Goal: Information Seeking & Learning: Learn about a topic

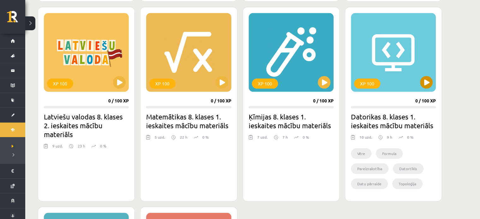
scroll to position [573, 0]
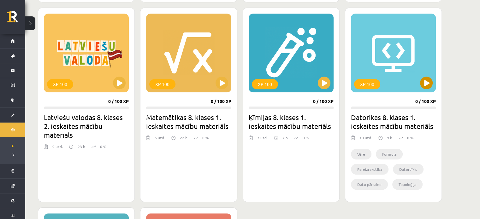
click at [432, 77] on div "XP 100" at bounding box center [393, 53] width 85 height 79
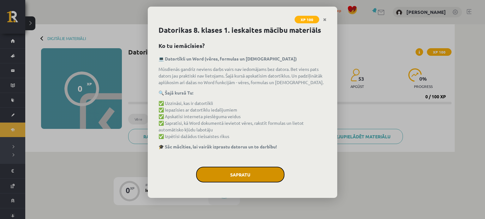
click at [263, 170] on button "Sapratu" at bounding box center [240, 175] width 88 height 16
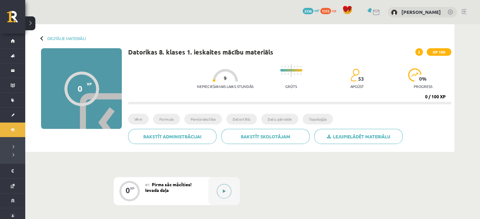
click at [222, 184] on button at bounding box center [224, 191] width 15 height 15
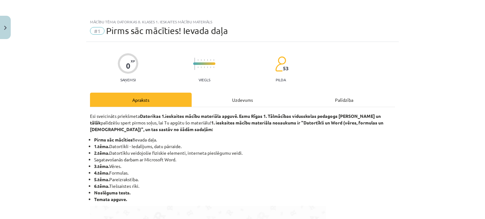
click at [149, 167] on li "3.tēma. Vēres." at bounding box center [244, 166] width 301 height 7
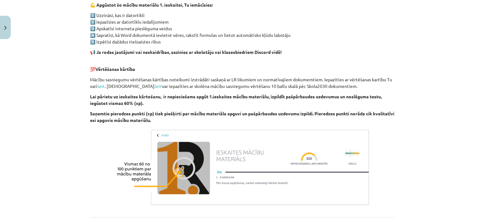
scroll to position [375, 0]
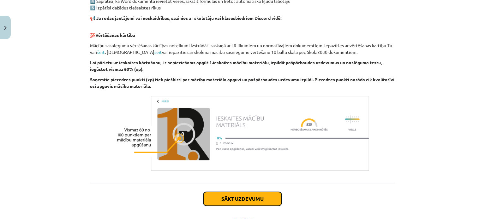
click at [228, 195] on button "Sākt uzdevumu" at bounding box center [242, 199] width 78 height 14
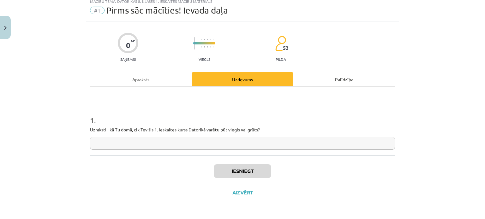
scroll to position [16, 0]
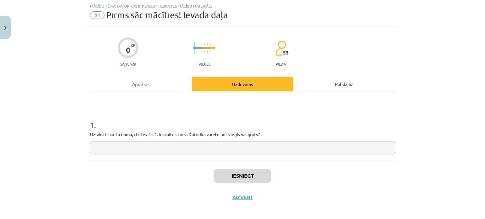
click at [201, 153] on input "text" at bounding box center [242, 148] width 305 height 13
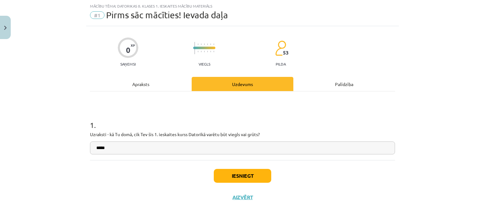
type input "*****"
click at [222, 171] on button "Iesniegt" at bounding box center [242, 176] width 57 height 14
click at [255, 135] on p "Uzraksti - kā Tu domā, cik Tev šis 1. ieskaites kurss Datorikā varētu būt viegl…" at bounding box center [242, 134] width 305 height 7
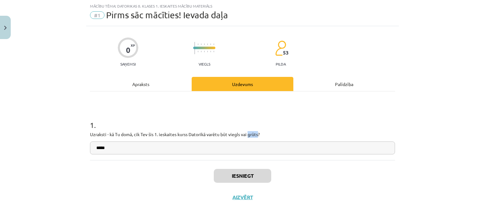
click at [255, 135] on p "Uzraksti - kā Tu domā, cik Tev šis 1. ieskaites kurss Datorikā varētu būt viegl…" at bounding box center [242, 134] width 305 height 7
copy p "grūts"
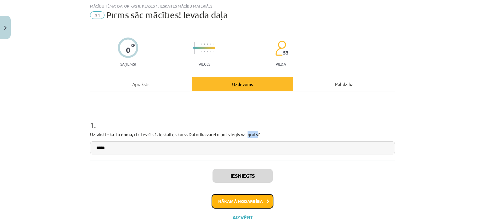
click at [258, 196] on button "Nākamā nodarbība" at bounding box center [243, 202] width 62 height 15
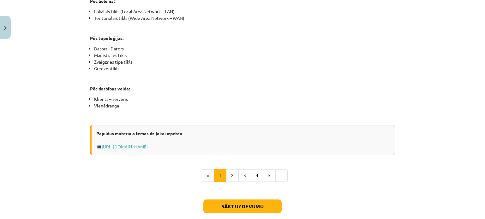
scroll to position [366, 0]
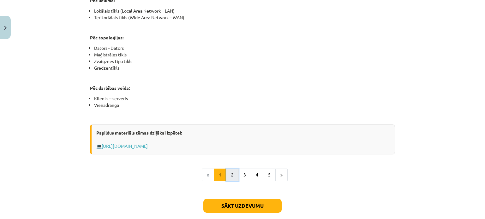
click at [229, 174] on button "2" at bounding box center [232, 175] width 13 height 13
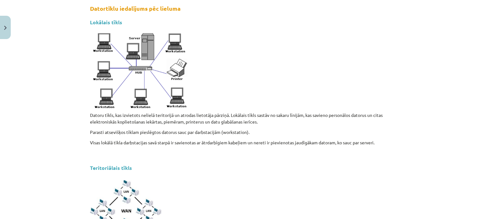
scroll to position [0, 0]
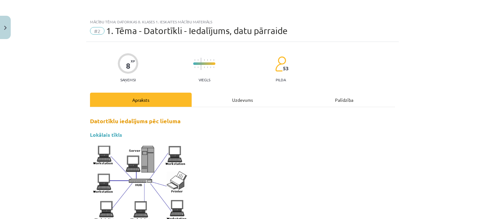
click at [232, 98] on div "Uzdevums" at bounding box center [243, 100] width 102 height 14
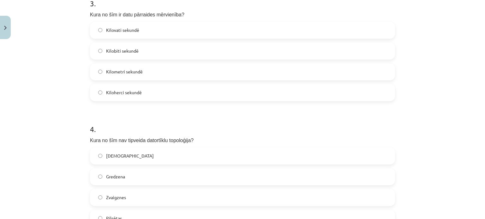
scroll to position [470, 0]
